Goal: Information Seeking & Learning: Check status

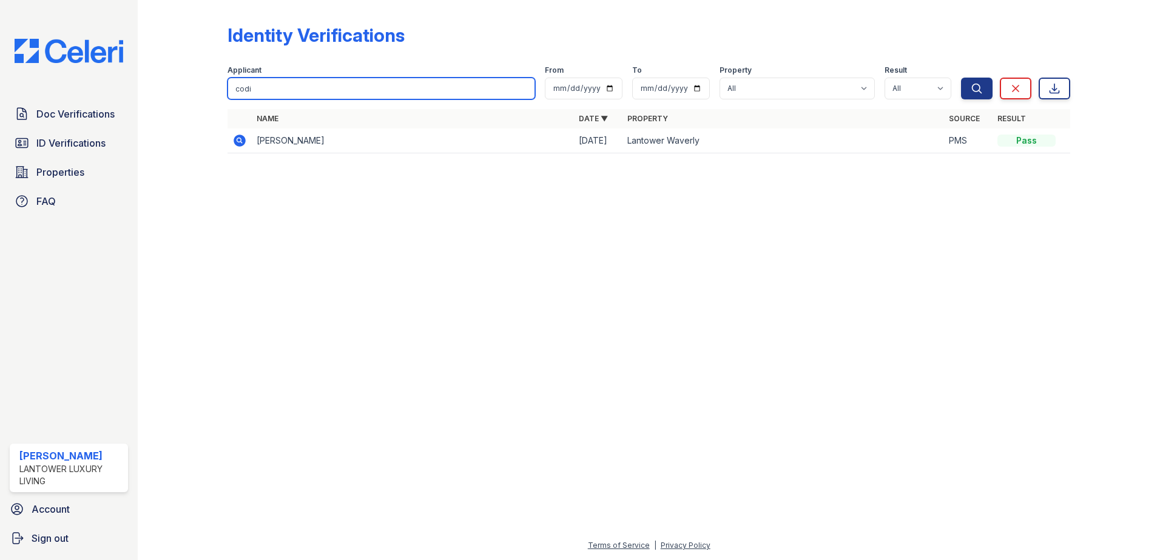
click at [271, 94] on input "codi" at bounding box center [381, 89] width 308 height 22
type input "fernando castro"
click at [961, 78] on button "Search" at bounding box center [977, 89] width 32 height 22
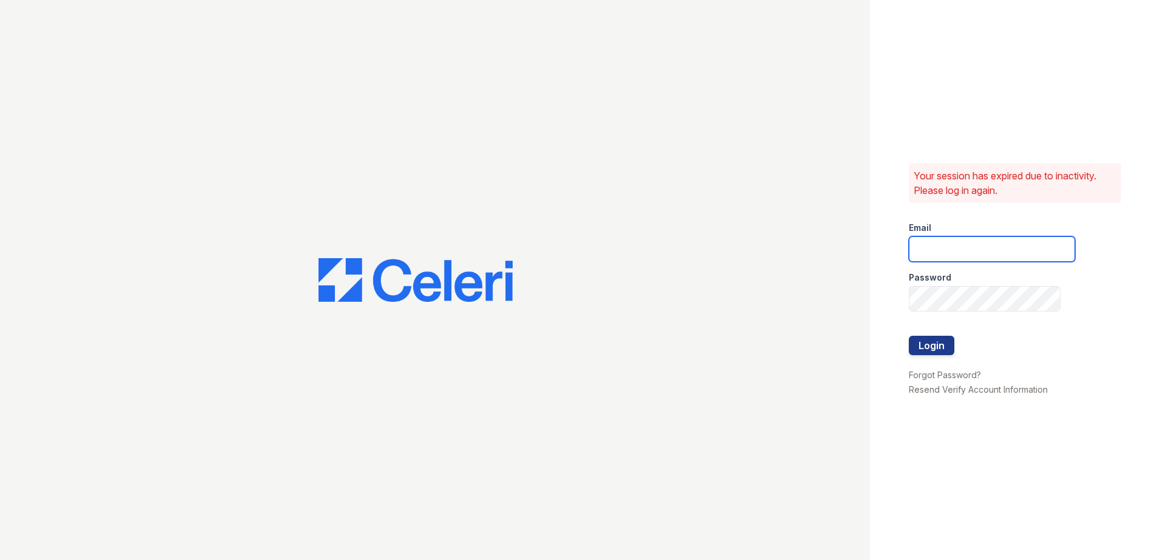
type input "amtorres@lantowerliving.com"
click at [914, 342] on button "Login" at bounding box center [931, 345] width 45 height 19
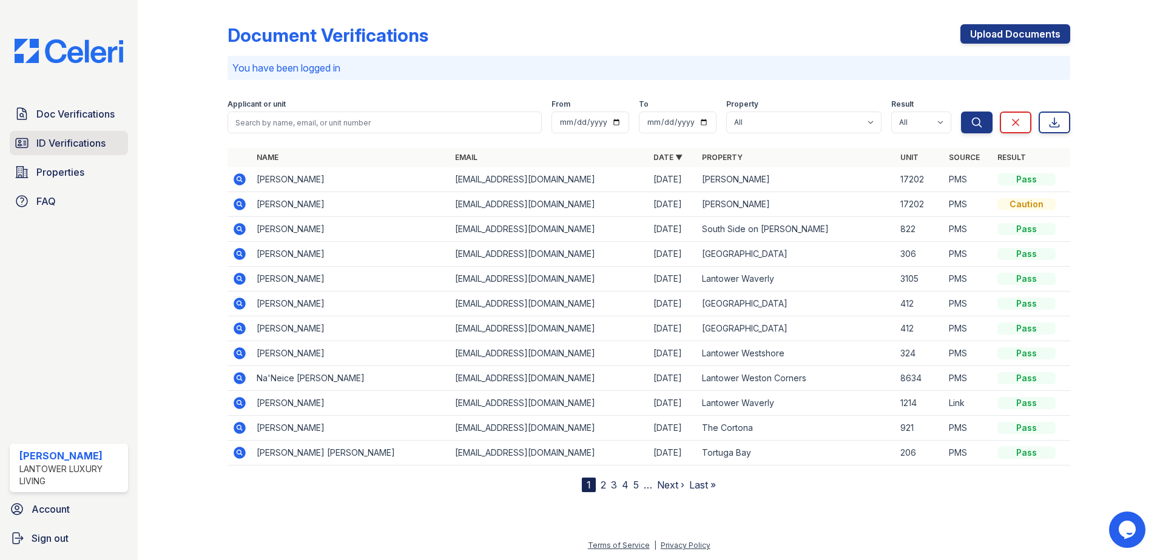
click at [63, 138] on span "ID Verifications" at bounding box center [70, 143] width 69 height 15
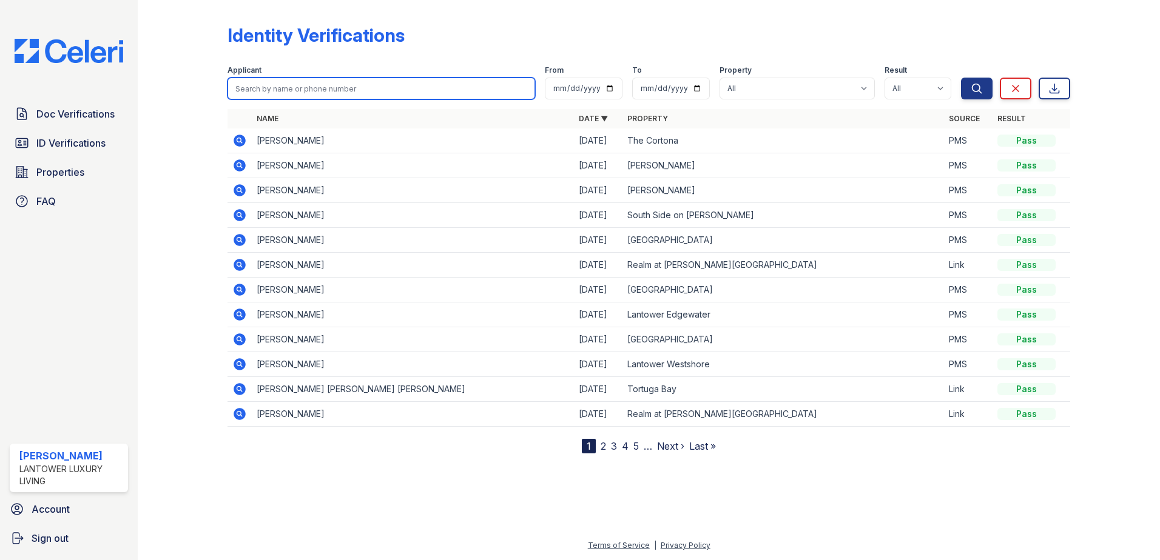
click at [314, 91] on input "search" at bounding box center [381, 89] width 308 height 22
type input "[PERSON_NAME]"
click at [961, 78] on button "Search" at bounding box center [977, 89] width 32 height 22
